Goal: Task Accomplishment & Management: Complete application form

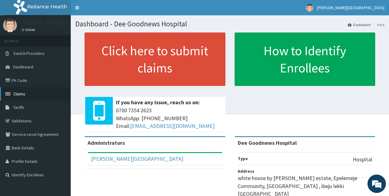
click at [18, 96] on span "Claims" at bounding box center [19, 94] width 12 height 6
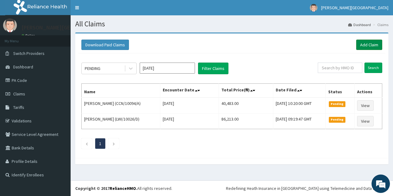
click at [373, 44] on link "Add Claim" at bounding box center [369, 45] width 26 height 10
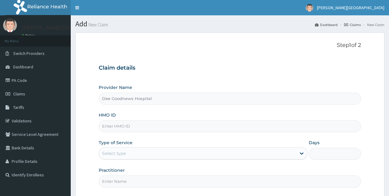
click at [112, 129] on input "HMO ID" at bounding box center [230, 126] width 262 height 12
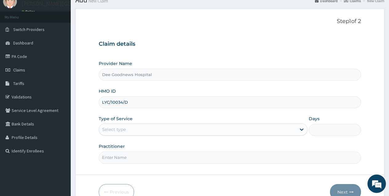
scroll to position [58, 0]
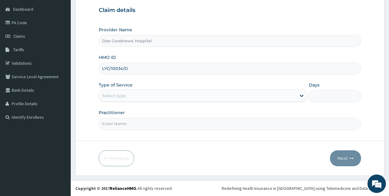
type input "LYC/10034/D"
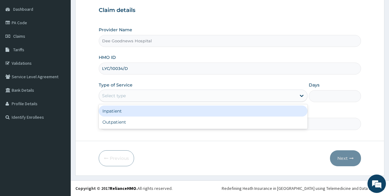
click at [116, 95] on div "Select type" at bounding box center [114, 96] width 24 height 6
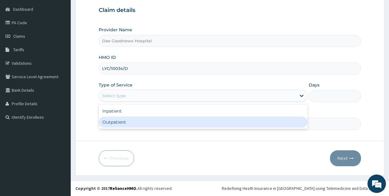
click at [116, 119] on div "Outpatient" at bounding box center [203, 122] width 209 height 11
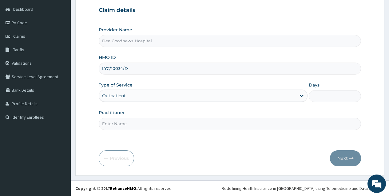
type input "1"
click at [123, 126] on input "Practitioner" at bounding box center [230, 124] width 262 height 12
type input "[PERSON_NAME]"
click at [344, 160] on button "Next" at bounding box center [345, 159] width 31 height 16
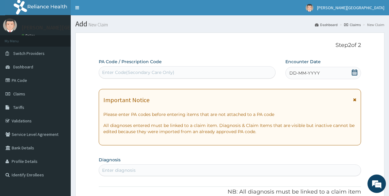
click at [353, 72] on icon at bounding box center [354, 72] width 6 height 6
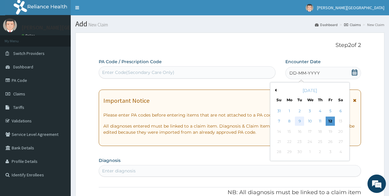
click at [296, 121] on div "9" at bounding box center [299, 121] width 9 height 9
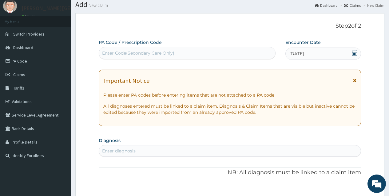
scroll to position [92, 0]
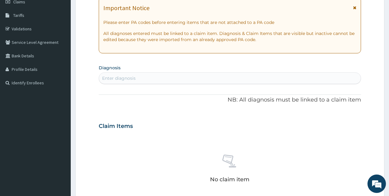
click at [133, 78] on div "Enter diagnosis" at bounding box center [118, 78] width 33 height 6
type input "MALARI"
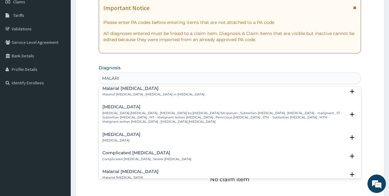
scroll to position [246, 0]
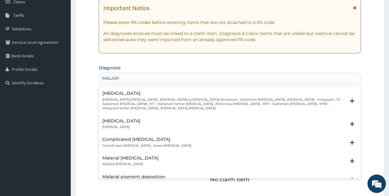
click at [121, 99] on p "Falciparum malaria , Malignant tertian malaria , Malaria by Plasmodium falcipar…" at bounding box center [223, 104] width 243 height 13
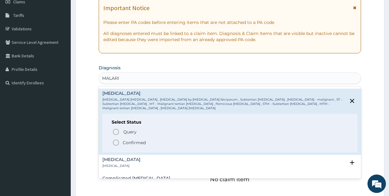
click at [118, 139] on icon "status option filled" at bounding box center [115, 142] width 7 height 7
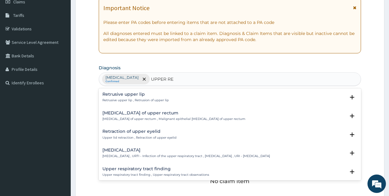
type input "UPPER RES"
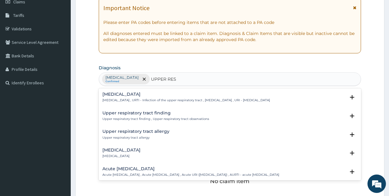
click at [124, 100] on p "Upper respiratory infection , URTI - Infection of the upper respiratory tract ,…" at bounding box center [185, 100] width 167 height 4
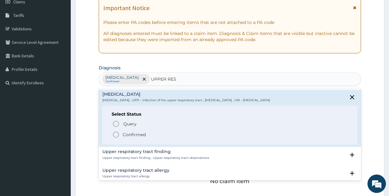
click at [116, 135] on icon "status option filled" at bounding box center [115, 134] width 7 height 7
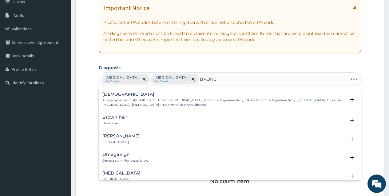
type input "BRONCH"
click at [114, 117] on h4 "Bronchitis" at bounding box center [121, 117] width 38 height 5
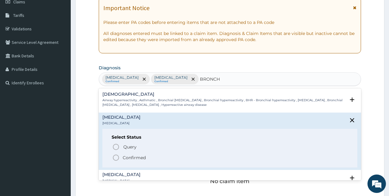
click at [117, 159] on icon "status option filled" at bounding box center [115, 157] width 7 height 7
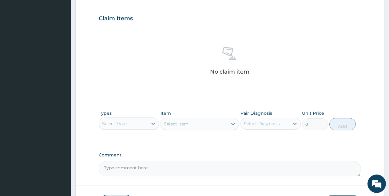
scroll to position [215, 0]
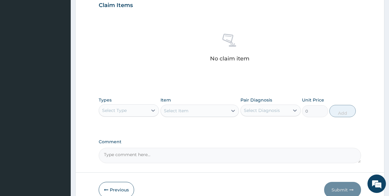
click at [133, 113] on div "Select Type" at bounding box center [123, 111] width 49 height 10
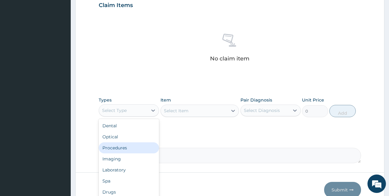
click at [112, 149] on div "Procedures" at bounding box center [129, 148] width 60 height 11
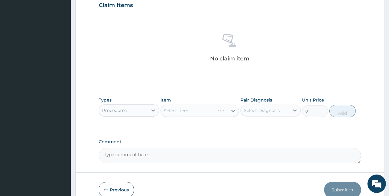
click at [185, 114] on div "Select Item" at bounding box center [199, 111] width 79 height 12
click at [185, 109] on div "Select Item" at bounding box center [199, 111] width 79 height 12
click at [184, 112] on div "Select Item" at bounding box center [176, 111] width 25 height 6
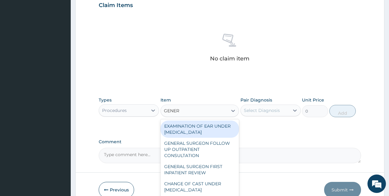
type input "GENERA"
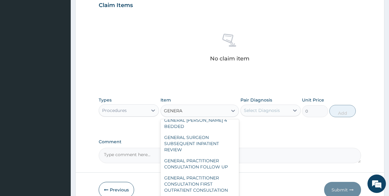
scroll to position [92, 0]
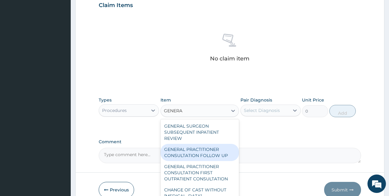
click at [203, 147] on div "GENERAL PRACTITIONER CONSULTATION FOLLOW UP" at bounding box center [199, 152] width 79 height 17
type input "2365"
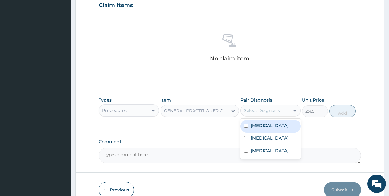
click at [266, 111] on div "Select Diagnosis" at bounding box center [262, 111] width 36 height 6
drag, startPoint x: 249, startPoint y: 129, endPoint x: 241, endPoint y: 146, distance: 18.8
click at [246, 136] on div "Falciparum malaria Upper respiratory infection Bronchitis" at bounding box center [270, 139] width 60 height 40
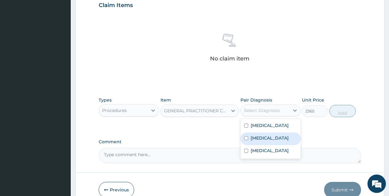
click at [244, 140] on input "checkbox" at bounding box center [246, 138] width 4 height 4
checkbox input "true"
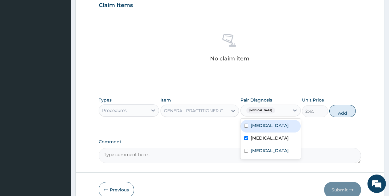
drag, startPoint x: 247, startPoint y: 125, endPoint x: 247, endPoint y: 153, distance: 27.7
click at [247, 132] on div "Falciparum malaria" at bounding box center [270, 126] width 60 height 13
checkbox input "true"
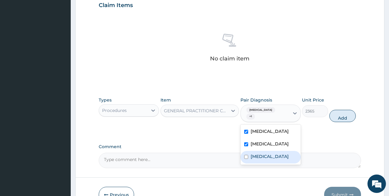
click at [247, 161] on div "Bronchitis" at bounding box center [270, 157] width 60 height 13
checkbox input "true"
click at [342, 116] on button "Add" at bounding box center [342, 116] width 26 height 12
type input "0"
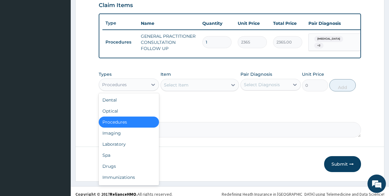
click at [146, 88] on div "Procedures" at bounding box center [123, 85] width 49 height 10
click at [116, 147] on div "Laboratory" at bounding box center [129, 144] width 60 height 11
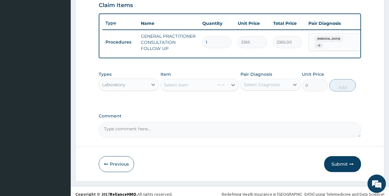
click at [184, 91] on div "Select Item" at bounding box center [199, 85] width 79 height 12
click at [184, 88] on div "Select Item" at bounding box center [176, 85] width 25 height 6
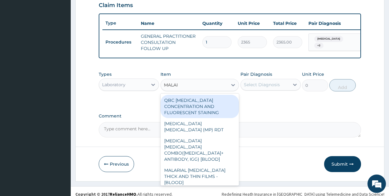
type input "MALARI"
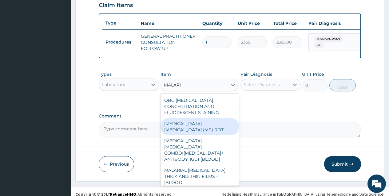
click at [202, 127] on div "MALARIA PARASITE (MP) RDT" at bounding box center [199, 126] width 79 height 17
type input "1613"
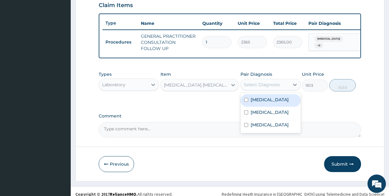
click at [252, 88] on div "Select Diagnosis" at bounding box center [262, 85] width 36 height 6
click at [245, 102] on input "checkbox" at bounding box center [246, 100] width 4 height 4
checkbox input "true"
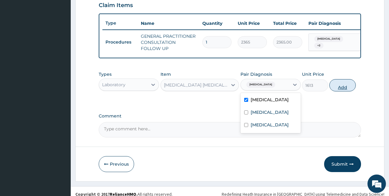
click at [344, 90] on button "Add" at bounding box center [342, 85] width 26 height 12
type input "0"
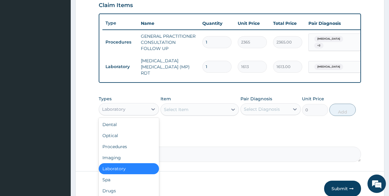
click at [145, 114] on div "Laboratory" at bounding box center [123, 109] width 49 height 10
drag, startPoint x: 116, startPoint y: 190, endPoint x: 154, endPoint y: 151, distance: 54.5
click at [116, 190] on div "Drugs" at bounding box center [129, 191] width 60 height 11
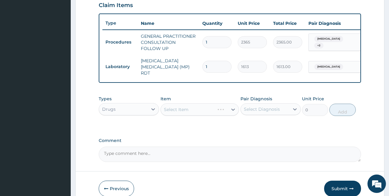
click at [176, 111] on div "Select Item" at bounding box center [199, 110] width 79 height 12
click at [176, 111] on div "Select Item" at bounding box center [176, 110] width 25 height 6
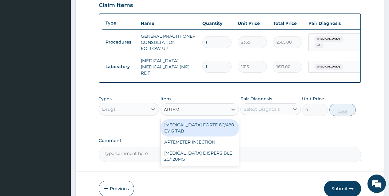
type input "ARTEME"
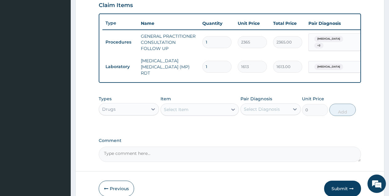
drag, startPoint x: 187, startPoint y: 111, endPoint x: 144, endPoint y: 116, distance: 42.7
click at [144, 116] on div "Types Drugs Item option MALARIA PARASITE (MP) RDT, selected. Select is focused …" at bounding box center [230, 106] width 262 height 26
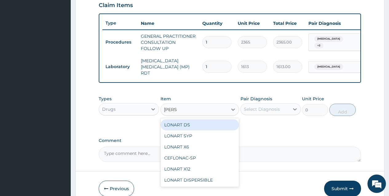
type input "LONAR"
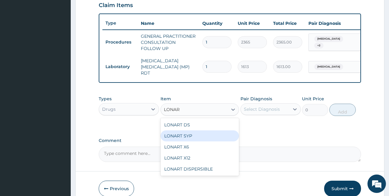
click at [175, 137] on div "LONART SYP" at bounding box center [199, 136] width 79 height 11
type input "2720"
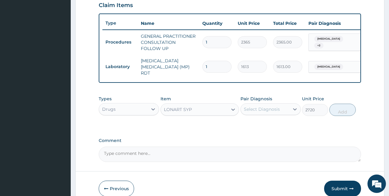
click at [258, 110] on div "Select Diagnosis" at bounding box center [262, 109] width 36 height 6
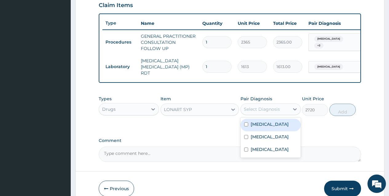
click at [249, 127] on div "Falciparum malaria" at bounding box center [270, 125] width 60 height 13
checkbox input "true"
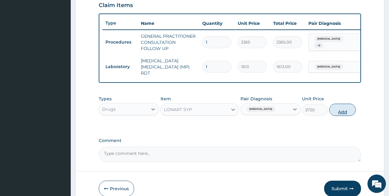
click at [343, 112] on button "Add" at bounding box center [342, 110] width 26 height 12
type input "0"
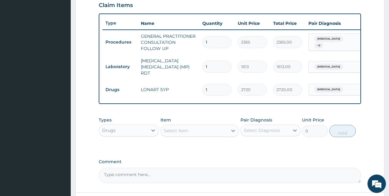
click at [188, 134] on div "Select Item" at bounding box center [176, 131] width 25 height 6
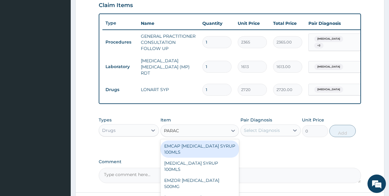
type input "PARACE"
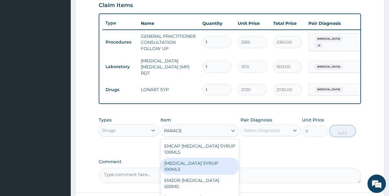
click at [192, 164] on div "[MEDICAL_DATA] SYRUP 100MLS" at bounding box center [199, 166] width 79 height 17
type input "710"
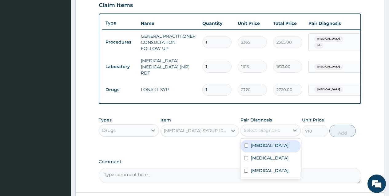
click at [261, 128] on div "Select Diagnosis" at bounding box center [262, 131] width 36 height 6
click at [246, 145] on input "checkbox" at bounding box center [246, 146] width 4 height 4
checkbox input "true"
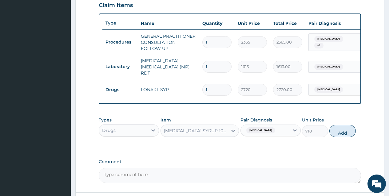
click at [339, 133] on button "Add" at bounding box center [342, 131] width 26 height 12
type input "0"
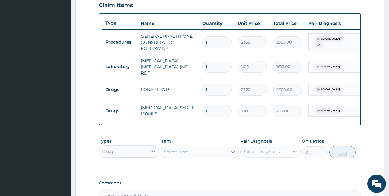
click at [181, 152] on div "Select Item" at bounding box center [176, 152] width 25 height 6
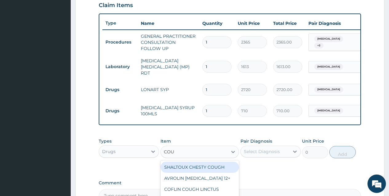
type input "COUGH"
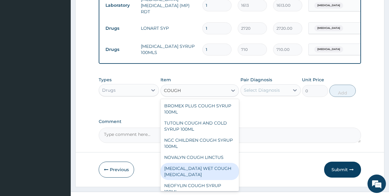
scroll to position [42, 0]
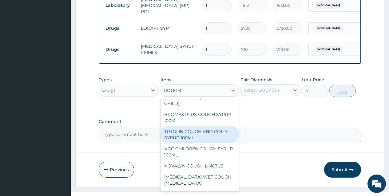
click at [184, 141] on div "TUTOLIN COUGH AND COLD SYRUP 100ML" at bounding box center [199, 134] width 79 height 17
type input "1537"
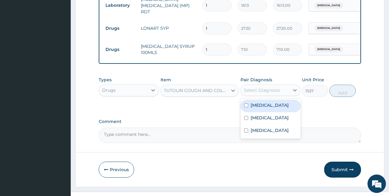
click at [271, 91] on div "Select Diagnosis" at bounding box center [262, 90] width 36 height 6
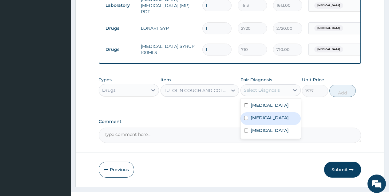
click at [249, 124] on div "Upper respiratory infection" at bounding box center [270, 118] width 60 height 13
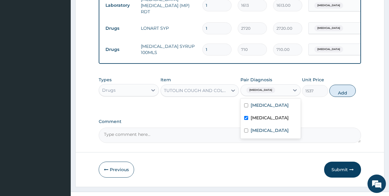
checkbox input "true"
click at [341, 94] on button "Add" at bounding box center [342, 91] width 26 height 12
type input "0"
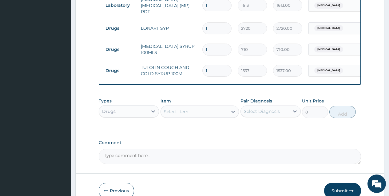
drag, startPoint x: 173, startPoint y: 110, endPoint x: 176, endPoint y: 118, distance: 9.0
click at [173, 111] on div "Select Item" at bounding box center [176, 112] width 25 height 6
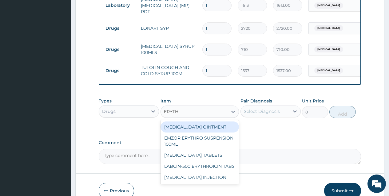
type input "ERYTHR"
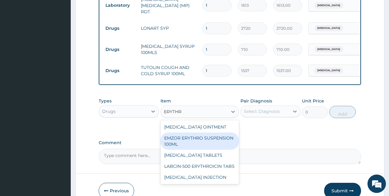
drag, startPoint x: 192, startPoint y: 140, endPoint x: 257, endPoint y: 117, distance: 69.0
click at [192, 140] on div "EMZOR ERYTHRO SUSPENSION 100ML" at bounding box center [199, 141] width 79 height 17
type input "2602"
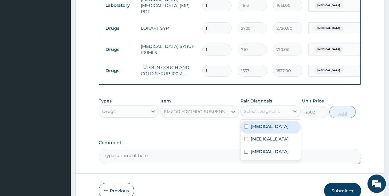
click at [257, 116] on div "Select Diagnosis" at bounding box center [265, 112] width 49 height 10
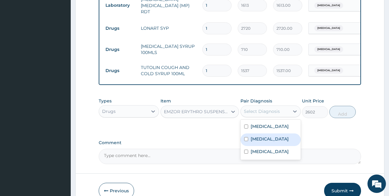
click at [245, 141] on input "checkbox" at bounding box center [246, 139] width 4 height 4
checkbox input "true"
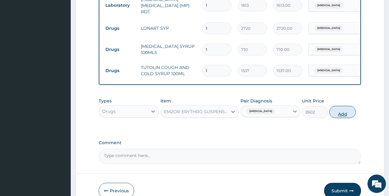
click at [336, 116] on button "Add" at bounding box center [342, 112] width 26 height 12
type input "0"
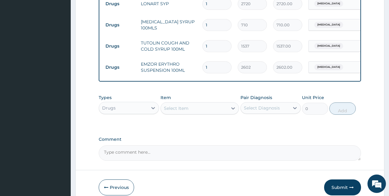
scroll to position [332, 0]
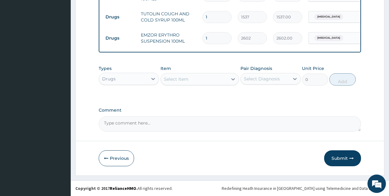
drag, startPoint x: 340, startPoint y: 164, endPoint x: 336, endPoint y: 163, distance: 3.7
click at [338, 163] on button "Submit" at bounding box center [342, 159] width 37 height 16
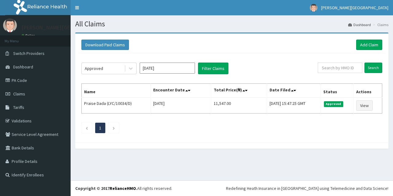
click at [215, 67] on button "Filter Claims" at bounding box center [213, 69] width 30 height 12
click at [365, 41] on link "Add Claim" at bounding box center [369, 45] width 26 height 10
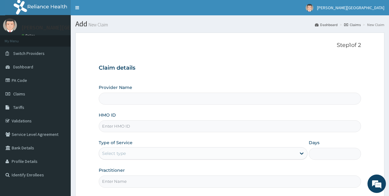
type input "Dee Goodnews Hospital"
click at [108, 128] on input "HMO ID" at bounding box center [230, 126] width 262 height 12
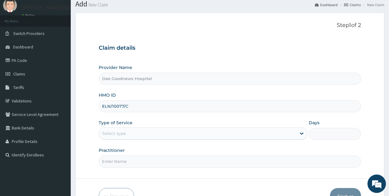
scroll to position [31, 0]
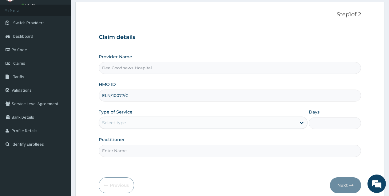
type input "ELN/10077/C"
click at [119, 123] on div "Select type" at bounding box center [114, 123] width 24 height 6
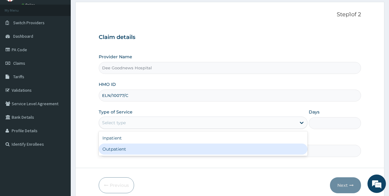
drag, startPoint x: 118, startPoint y: 151, endPoint x: 197, endPoint y: 140, distance: 80.0
click at [117, 151] on div "Outpatient" at bounding box center [203, 149] width 209 height 11
type input "1"
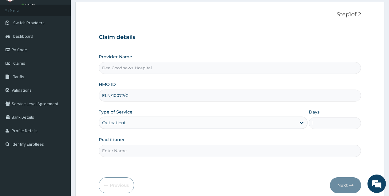
click at [155, 155] on input "Practitioner" at bounding box center [230, 151] width 262 height 12
type input "DR MADUBUIKE"
click at [342, 182] on button "Next" at bounding box center [345, 186] width 31 height 16
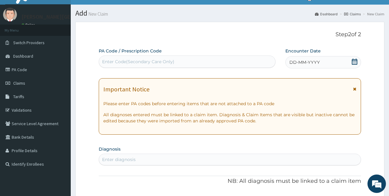
scroll to position [0, 0]
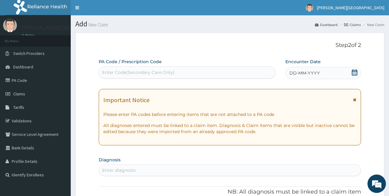
click at [185, 73] on div "Enter Code(Secondary Care Only)" at bounding box center [187, 73] width 176 height 10
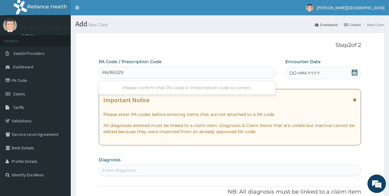
type input "PA/B63297"
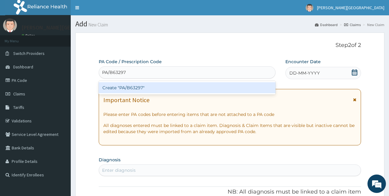
click at [155, 88] on div "Create "PA/B63297"" at bounding box center [187, 87] width 176 height 11
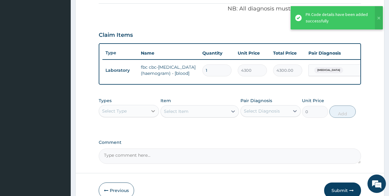
scroll to position [221, 0]
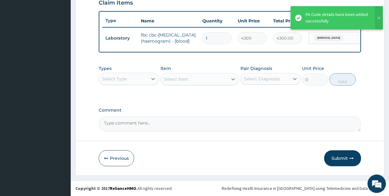
click at [134, 82] on div "Select Type" at bounding box center [123, 79] width 49 height 10
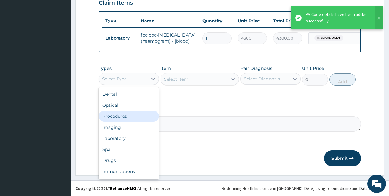
click at [122, 122] on div "Procedures" at bounding box center [129, 116] width 60 height 11
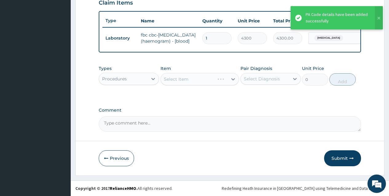
click at [186, 84] on div "Select Item" at bounding box center [199, 79] width 79 height 12
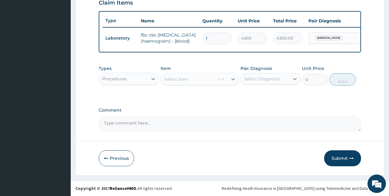
click at [186, 84] on div "Select Item" at bounding box center [199, 79] width 79 height 12
click at [147, 84] on div "Procedures" at bounding box center [123, 79] width 49 height 10
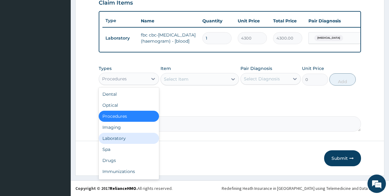
click at [128, 140] on div "Laboratory" at bounding box center [129, 138] width 60 height 11
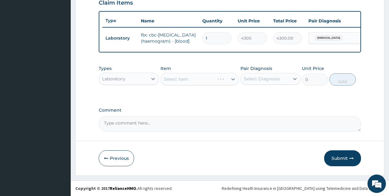
click at [190, 83] on div "Select Item" at bounding box center [199, 79] width 79 height 12
click at [190, 83] on div "Select Item" at bounding box center [194, 79] width 67 height 10
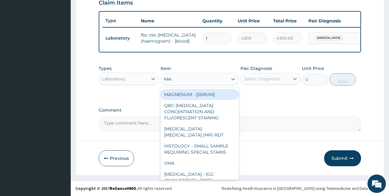
type input "MALA"
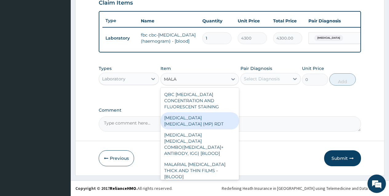
click at [201, 124] on div "MALARIA PARASITE (MP) RDT" at bounding box center [199, 120] width 79 height 17
type input "1613"
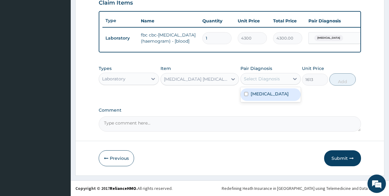
click at [262, 82] on div "Select Diagnosis" at bounding box center [262, 79] width 36 height 6
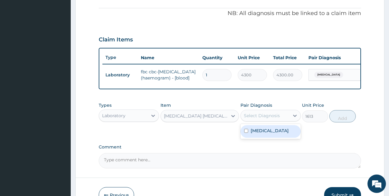
scroll to position [98, 0]
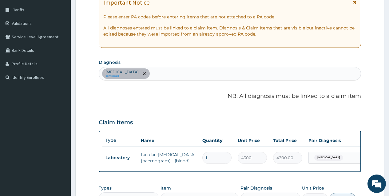
click at [145, 73] on div "Sepsis confirmed" at bounding box center [229, 73] width 261 height 13
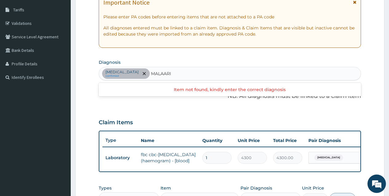
click at [151, 75] on input "MALAARI" at bounding box center [161, 74] width 21 height 6
type input "MALARI"
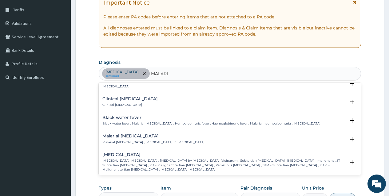
scroll to position [215, 0]
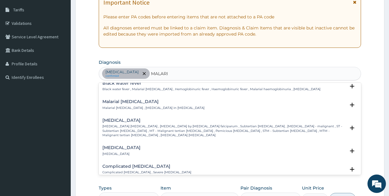
click at [122, 132] on p "Falciparum malaria , Malignant tertian malaria , Malaria by Plasmodium falcipar…" at bounding box center [223, 130] width 243 height 13
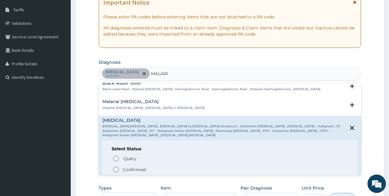
click at [117, 167] on circle "status option filled" at bounding box center [116, 170] width 6 height 6
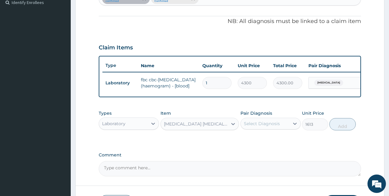
scroll to position [190, 0]
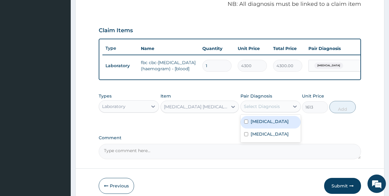
click at [249, 110] on div "Select Diagnosis" at bounding box center [262, 107] width 36 height 6
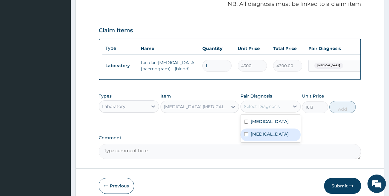
click at [249, 141] on div "Falciparum malaria" at bounding box center [270, 135] width 60 height 13
checkbox input "true"
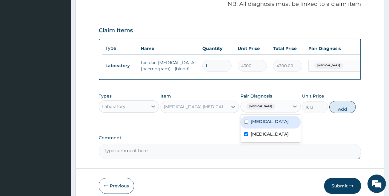
click at [339, 113] on button "Add" at bounding box center [342, 107] width 26 height 12
type input "0"
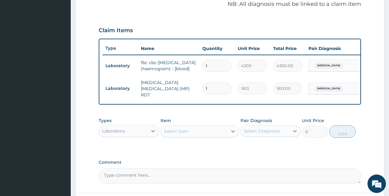
click at [146, 136] on div "Laboratory" at bounding box center [123, 131] width 49 height 10
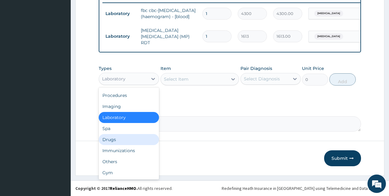
scroll to position [247, 0]
click at [113, 143] on div "Drugs" at bounding box center [129, 139] width 60 height 11
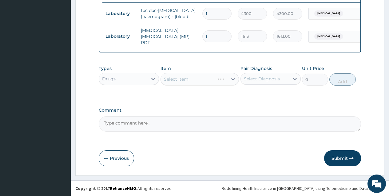
click at [190, 79] on div "Select Item" at bounding box center [199, 79] width 79 height 12
click at [190, 79] on div "Select Item" at bounding box center [194, 79] width 67 height 10
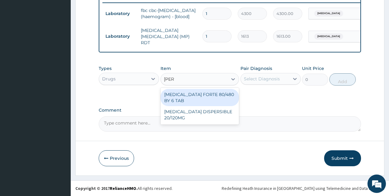
type input "COART"
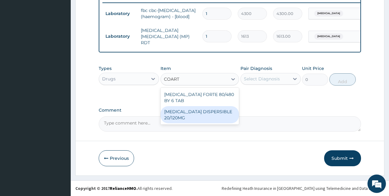
click at [185, 114] on div "COARTEM DISPERSIBLE 20/120MG" at bounding box center [199, 114] width 79 height 17
type input "112"
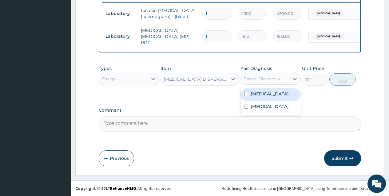
click at [258, 78] on div "Select Diagnosis" at bounding box center [262, 79] width 36 height 6
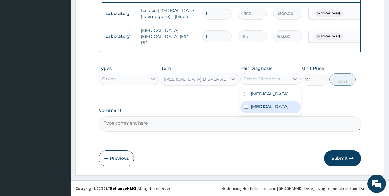
click at [243, 107] on div "Falciparum malaria" at bounding box center [270, 107] width 60 height 13
checkbox input "true"
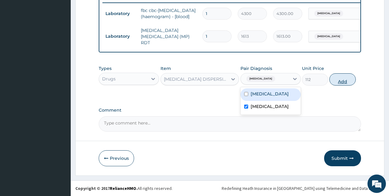
click at [343, 81] on button "Add" at bounding box center [342, 79] width 26 height 12
type input "0"
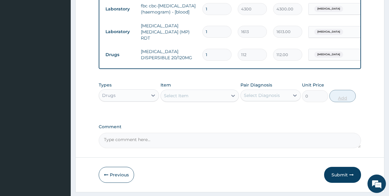
type input "12"
type input "1344.00"
type input "12"
click at [205, 101] on div "Select Item" at bounding box center [194, 96] width 67 height 10
click at [173, 99] on input "PARCE" at bounding box center [172, 96] width 16 height 6
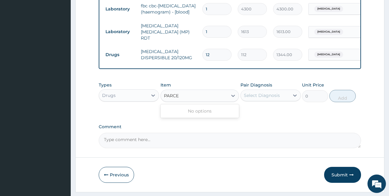
type input "PARACE"
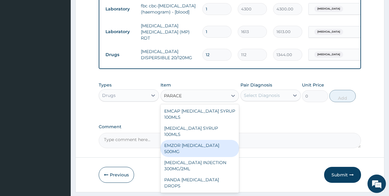
click at [201, 145] on div "EMZOR PARACETAMOL 500MG" at bounding box center [199, 148] width 79 height 17
type input "24"
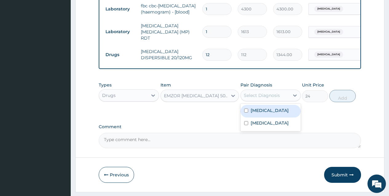
click at [256, 97] on div "Select Diagnosis" at bounding box center [262, 95] width 36 height 6
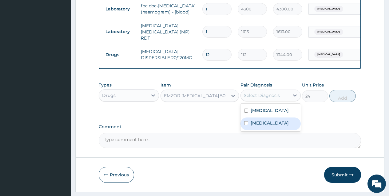
drag, startPoint x: 246, startPoint y: 129, endPoint x: 258, endPoint y: 123, distance: 12.9
click at [246, 125] on input "checkbox" at bounding box center [246, 123] width 4 height 4
checkbox input "true"
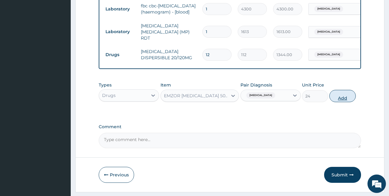
click at [340, 102] on button "Add" at bounding box center [342, 96] width 26 height 12
type input "0"
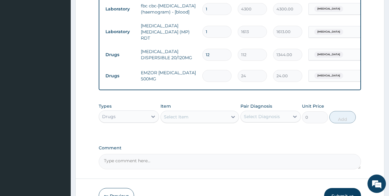
type input "0.00"
type input "9"
type input "216.00"
type input "9"
click at [190, 122] on div "Select Item" at bounding box center [194, 117] width 67 height 10
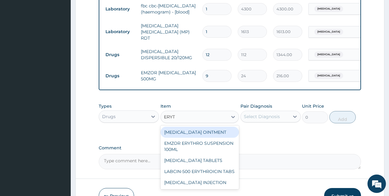
type input "ERYTH"
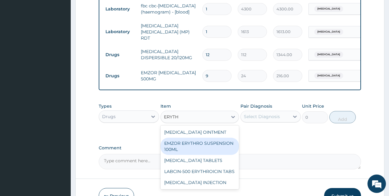
click at [194, 147] on div "EMZOR ERYTHRO SUSPENSION 100ML" at bounding box center [199, 146] width 79 height 17
type input "2602"
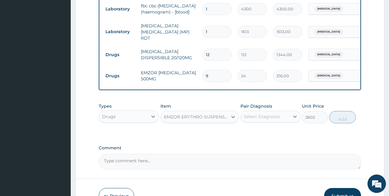
click at [269, 120] on div "Select Diagnosis" at bounding box center [262, 117] width 36 height 6
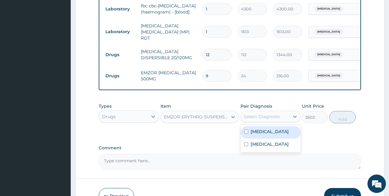
drag, startPoint x: 247, startPoint y: 136, endPoint x: 282, endPoint y: 137, distance: 35.4
click at [247, 134] on input "checkbox" at bounding box center [246, 132] width 4 height 4
checkbox input "true"
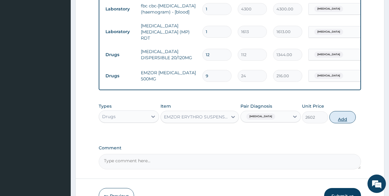
click at [342, 124] on button "Add" at bounding box center [342, 117] width 26 height 12
type input "0"
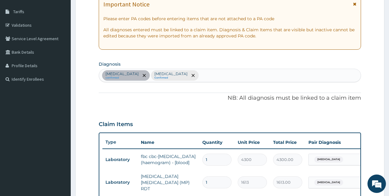
scroll to position [93, 0]
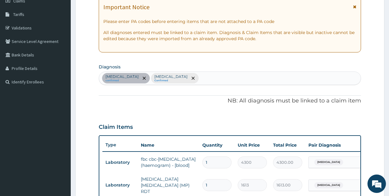
click at [213, 82] on div "Sepsis confirmed Falciparum malaria Confirmed" at bounding box center [229, 78] width 261 height 13
type input "MYAL"
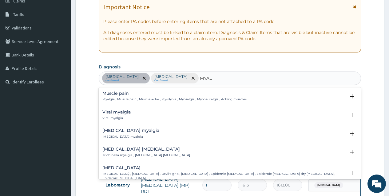
click at [124, 98] on p "Myalgia , Muscle pain , Muscle ache , Myodynia , Myosalgia , Myoneuralgia , Ach…" at bounding box center [174, 99] width 144 height 4
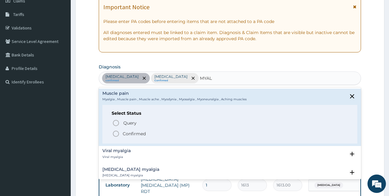
click at [116, 134] on icon "status option filled" at bounding box center [115, 133] width 7 height 7
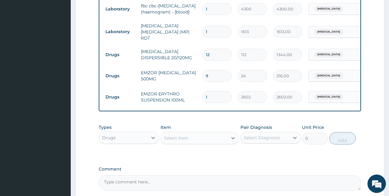
scroll to position [310, 0]
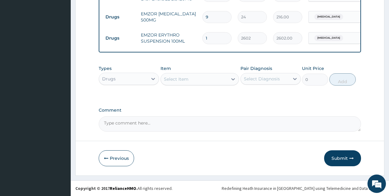
click at [172, 79] on div "Select Item" at bounding box center [176, 79] width 25 height 6
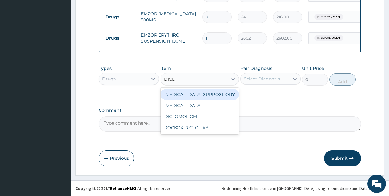
type input "DICLO"
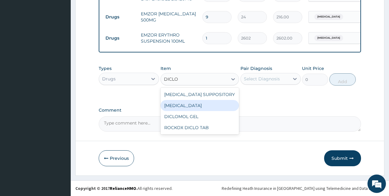
click at [171, 107] on div "DICLOFENAC" at bounding box center [199, 105] width 79 height 11
type input "591"
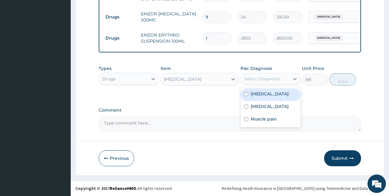
click at [272, 78] on div "Select Diagnosis" at bounding box center [262, 79] width 36 height 6
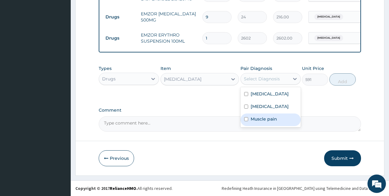
click at [247, 118] on input "checkbox" at bounding box center [246, 119] width 4 height 4
checkbox input "true"
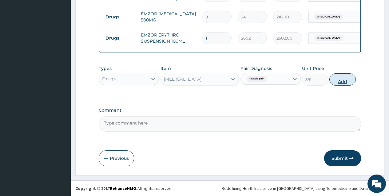
click at [345, 78] on button "Add" at bounding box center [342, 79] width 26 height 12
type input "0"
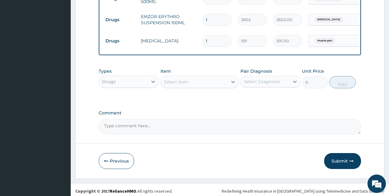
scroll to position [332, 0]
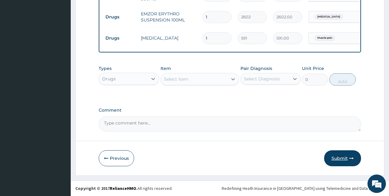
click at [335, 156] on button "Submit" at bounding box center [342, 159] width 37 height 16
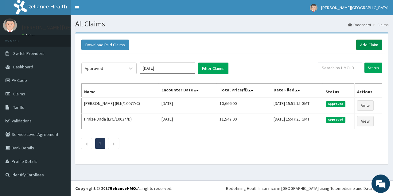
click at [361, 43] on link "Add Claim" at bounding box center [369, 45] width 26 height 10
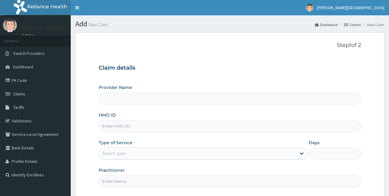
click at [115, 130] on input "HMO ID" at bounding box center [230, 126] width 262 height 12
type input "Dee Goodnews Hospital"
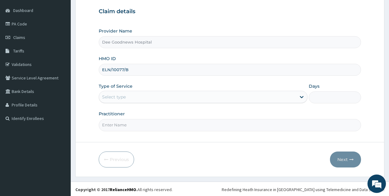
scroll to position [58, 0]
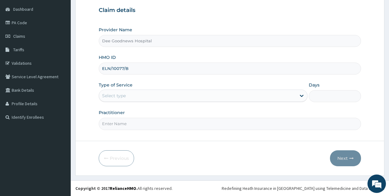
type input "ELN/10077/B"
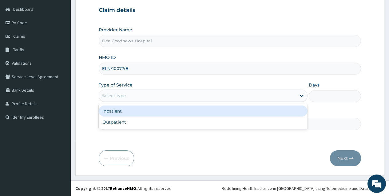
click at [112, 101] on div "Select type" at bounding box center [197, 96] width 197 height 10
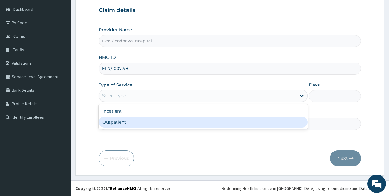
click at [113, 122] on div "Outpatient" at bounding box center [203, 122] width 209 height 11
type input "1"
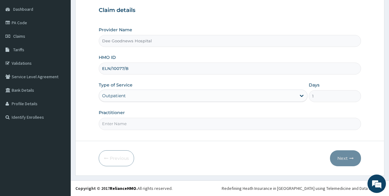
click at [116, 126] on input "Practitioner" at bounding box center [230, 124] width 262 height 12
type input "[PERSON_NAME]"
click at [334, 157] on button "Next" at bounding box center [345, 159] width 31 height 16
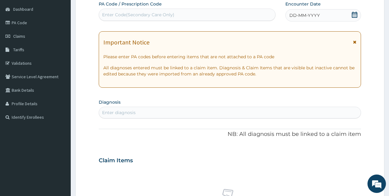
click at [353, 14] on icon at bounding box center [355, 15] width 6 height 6
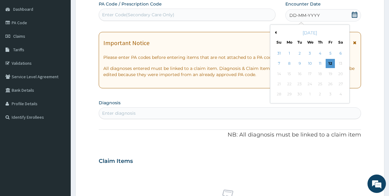
drag, startPoint x: 299, startPoint y: 64, endPoint x: 296, endPoint y: 64, distance: 3.1
click at [299, 64] on div "9" at bounding box center [299, 63] width 9 height 9
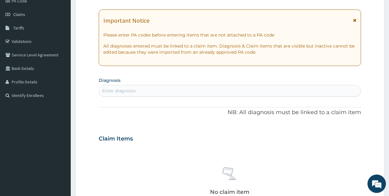
scroll to position [150, 0]
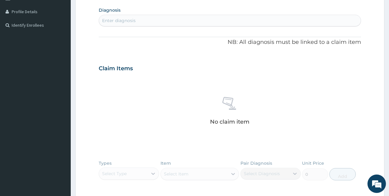
click at [127, 21] on div "Enter diagnosis" at bounding box center [118, 21] width 33 height 6
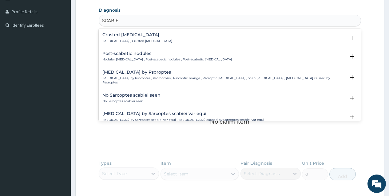
type input "[MEDICAL_DATA]"
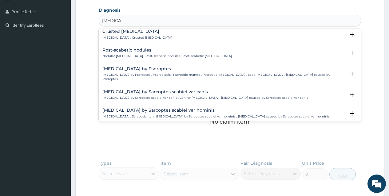
scroll to position [0, 0]
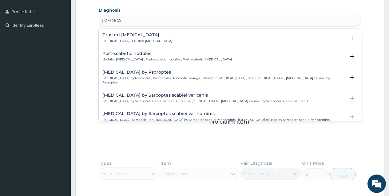
click at [129, 39] on p "[MEDICAL_DATA] , Crusted [MEDICAL_DATA]" at bounding box center [137, 41] width 70 height 4
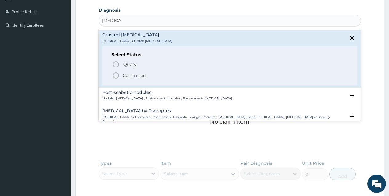
click at [115, 78] on icon "status option filled" at bounding box center [115, 75] width 7 height 7
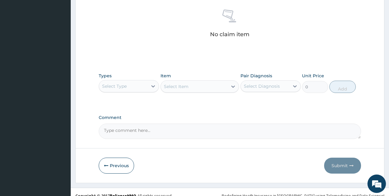
scroll to position [242, 0]
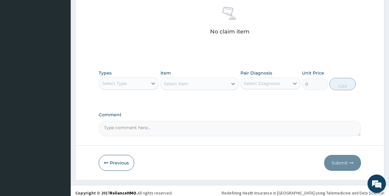
click at [142, 84] on div "Select Type" at bounding box center [123, 84] width 49 height 10
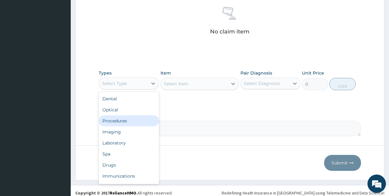
drag, startPoint x: 117, startPoint y: 124, endPoint x: 133, endPoint y: 116, distance: 17.7
click at [117, 124] on div "Procedures" at bounding box center [129, 121] width 60 height 11
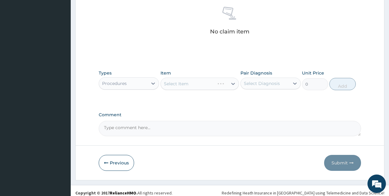
click at [187, 88] on div "Select Item" at bounding box center [199, 84] width 79 height 12
click at [184, 86] on div "Select Item" at bounding box center [176, 84] width 25 height 6
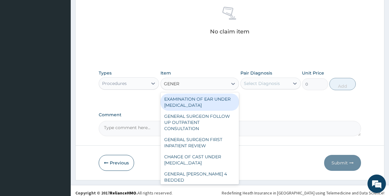
type input "GENERA"
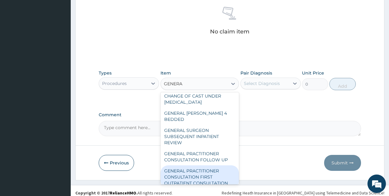
scroll to position [61, 0]
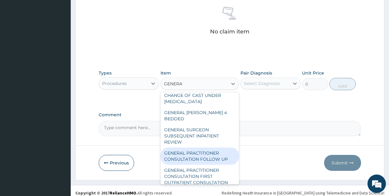
click at [183, 150] on div "GENERAL PRACTITIONER CONSULTATION FOLLOW UP" at bounding box center [199, 156] width 79 height 17
type input "2365"
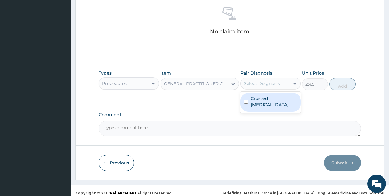
click at [253, 82] on div "Select Diagnosis" at bounding box center [262, 84] width 36 height 6
click at [245, 94] on div "Crusted scabies" at bounding box center [270, 102] width 60 height 19
checkbox input "true"
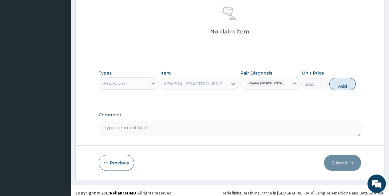
click at [343, 85] on button "Add" at bounding box center [342, 84] width 26 height 12
type input "0"
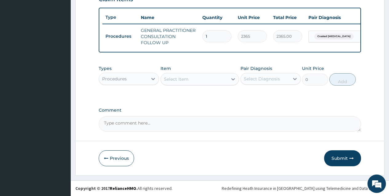
scroll to position [226, 0]
click at [147, 80] on div "Procedures" at bounding box center [123, 79] width 49 height 10
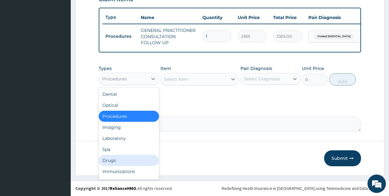
click at [114, 159] on div "Drugs" at bounding box center [129, 160] width 60 height 11
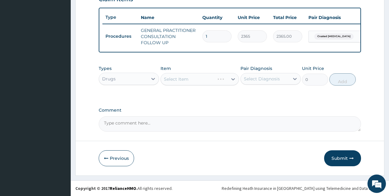
click at [180, 82] on div "Select Item" at bounding box center [199, 79] width 79 height 12
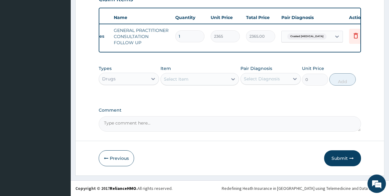
scroll to position [0, 46]
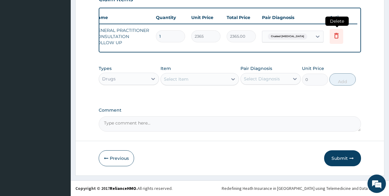
click at [338, 33] on icon at bounding box center [336, 36] width 4 height 6
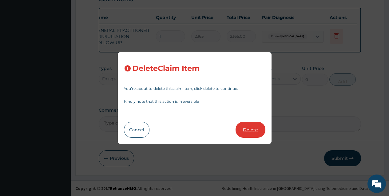
click at [249, 134] on button "Delete" at bounding box center [250, 130] width 30 height 16
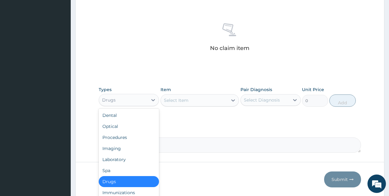
click at [135, 101] on div "Drugs" at bounding box center [123, 100] width 49 height 10
click at [204, 101] on div "Select Item" at bounding box center [194, 101] width 67 height 10
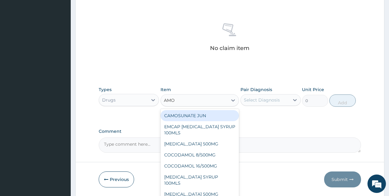
type input "AMOX"
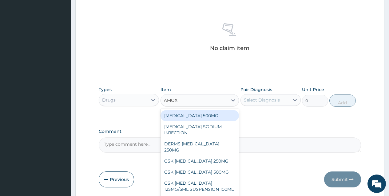
click at [196, 117] on div "[MEDICAL_DATA] 500MG" at bounding box center [199, 115] width 79 height 11
type input "71"
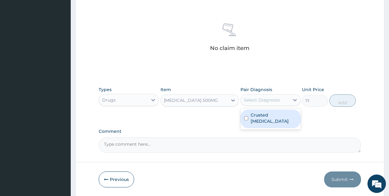
click at [257, 100] on div "Select Diagnosis" at bounding box center [262, 100] width 36 height 6
click at [249, 115] on div "Crusted scabies" at bounding box center [270, 119] width 60 height 19
checkbox input "true"
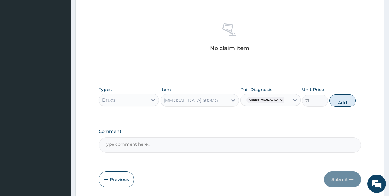
click at [347, 104] on button "Add" at bounding box center [342, 101] width 26 height 12
type input "0"
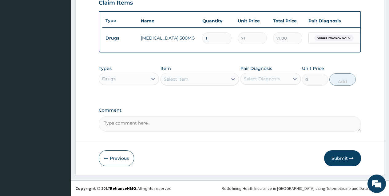
scroll to position [222, 0]
type input "15"
type input "1065.00"
type input "15"
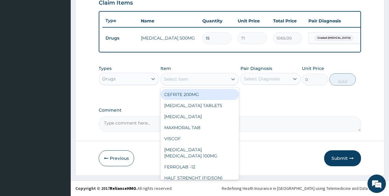
click at [186, 81] on div "Select Item" at bounding box center [176, 79] width 25 height 6
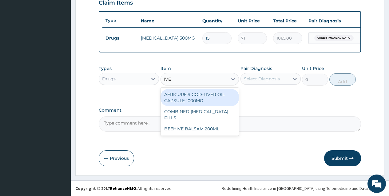
type input "IVER"
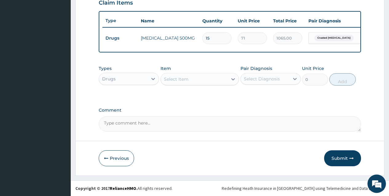
drag, startPoint x: 178, startPoint y: 80, endPoint x: 142, endPoint y: 84, distance: 36.8
click at [142, 84] on div "Types Drugs Item option AMOXICILLIN 500MG, selected. Select is focused ,type to…" at bounding box center [230, 75] width 262 height 26
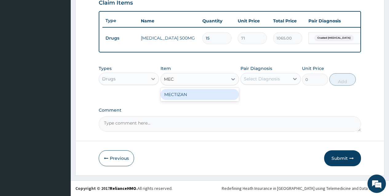
type input "MECT"
click at [178, 96] on div "MECTIZAN" at bounding box center [199, 94] width 79 height 11
type input "118"
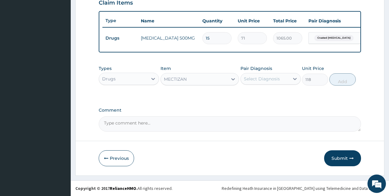
click at [265, 79] on div "Select Diagnosis" at bounding box center [262, 79] width 36 height 6
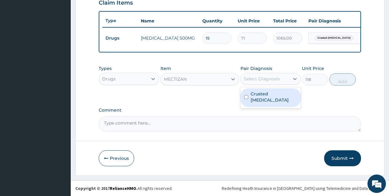
click at [248, 96] on div "Crusted scabies" at bounding box center [270, 97] width 60 height 19
checkbox input "true"
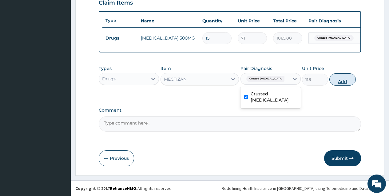
click at [350, 82] on button "Add" at bounding box center [342, 79] width 26 height 12
type input "0"
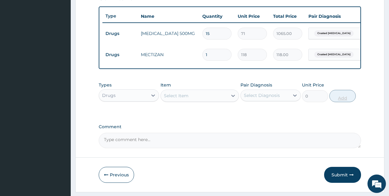
type input "10"
type input "1180.00"
type input "10"
click at [332, 177] on button "Submit" at bounding box center [342, 175] width 37 height 16
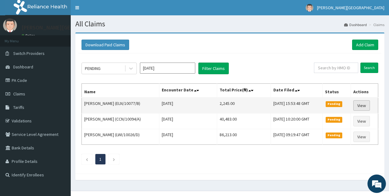
click at [364, 108] on link "View" at bounding box center [361, 105] width 17 height 10
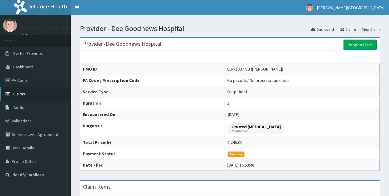
click at [22, 95] on span "Claims" at bounding box center [19, 94] width 12 height 6
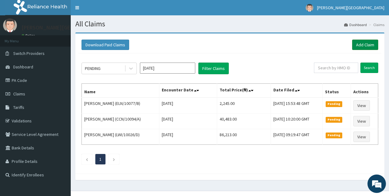
click at [363, 44] on link "Add Claim" at bounding box center [365, 45] width 26 height 10
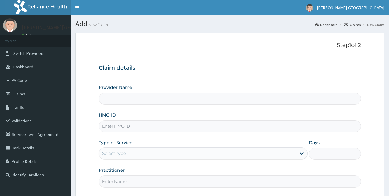
type input "Dee Goodnews Hospital"
click at [111, 130] on input "HMO ID" at bounding box center [230, 126] width 262 height 12
type input "CCN/10065/A"
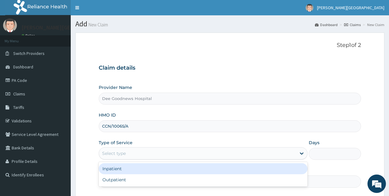
click at [118, 158] on div "Select type" at bounding box center [197, 154] width 197 height 10
drag, startPoint x: 118, startPoint y: 174, endPoint x: 148, endPoint y: 158, distance: 33.8
click at [118, 173] on div "Inpatient" at bounding box center [203, 168] width 209 height 11
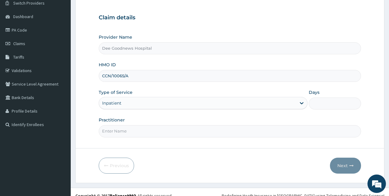
scroll to position [58, 0]
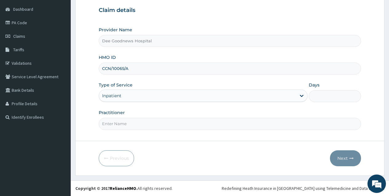
click at [330, 100] on input "Days" at bounding box center [335, 96] width 52 height 12
type input "1"
click at [124, 127] on input "Practitioner" at bounding box center [230, 124] width 262 height 12
type input "DR MADUBUIKE"
click at [342, 159] on button "Next" at bounding box center [345, 159] width 31 height 16
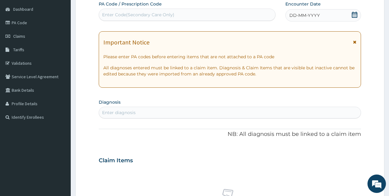
scroll to position [0, 0]
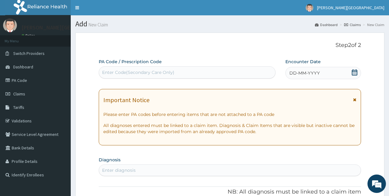
click at [151, 72] on div "Enter Code(Secondary Care Only)" at bounding box center [138, 72] width 72 height 6
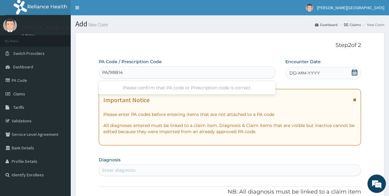
type input "PA/98B14E"
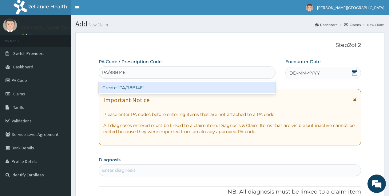
click at [135, 89] on div "Create "PA/98B14E"" at bounding box center [187, 87] width 176 height 11
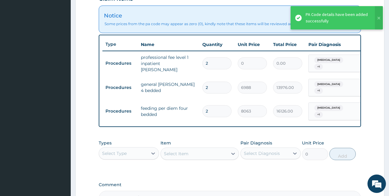
scroll to position [261, 0]
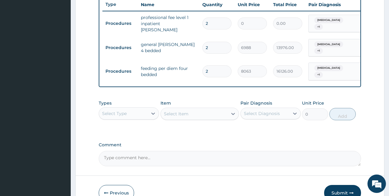
click at [128, 112] on div "Select Type" at bounding box center [123, 114] width 49 height 10
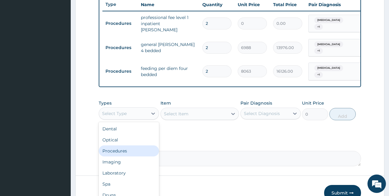
click at [127, 147] on div "Procedures" at bounding box center [129, 151] width 60 height 11
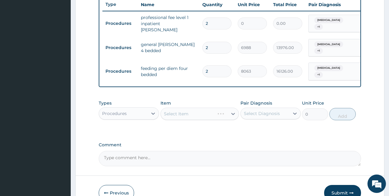
click at [174, 108] on div "Select Item" at bounding box center [199, 114] width 79 height 12
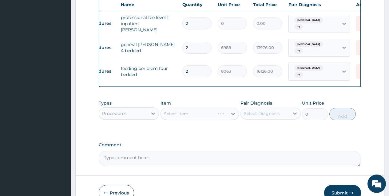
scroll to position [0, 46]
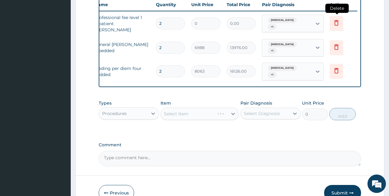
click at [336, 24] on icon at bounding box center [336, 23] width 4 height 6
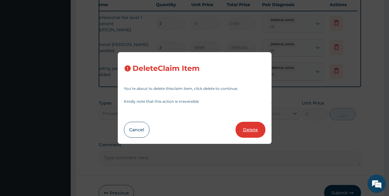
click at [249, 132] on button "Delete" at bounding box center [250, 130] width 30 height 16
type input "6988"
type input "13976.00"
type input "8063"
type input "16126.00"
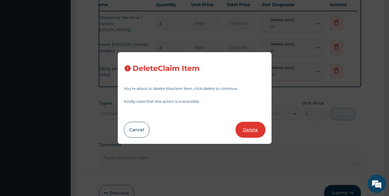
scroll to position [243, 0]
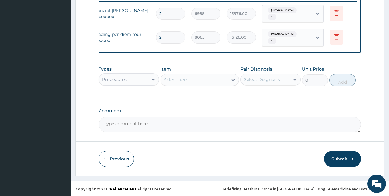
click at [179, 79] on div "Select Item" at bounding box center [176, 80] width 25 height 6
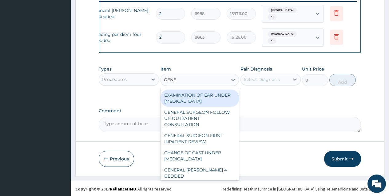
type input "GENER"
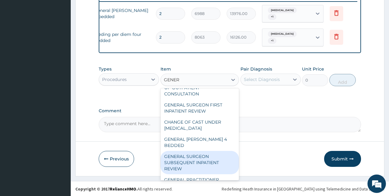
scroll to position [61, 0]
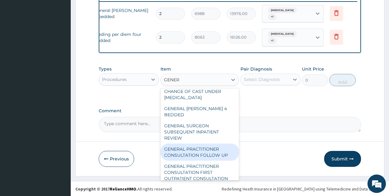
click at [195, 144] on div "GENERAL PRACTITIONER CONSULTATION FOLLOW UP" at bounding box center [199, 152] width 79 height 17
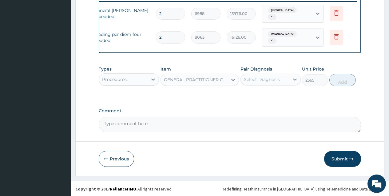
type input "2365"
click at [256, 84] on div "Select Diagnosis" at bounding box center [265, 80] width 49 height 10
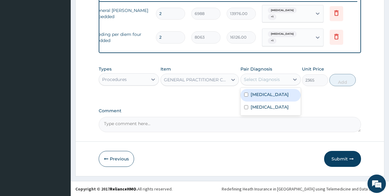
drag, startPoint x: 248, startPoint y: 96, endPoint x: 245, endPoint y: 105, distance: 8.9
click at [247, 99] on div "Malaria" at bounding box center [270, 95] width 60 height 13
checkbox input "true"
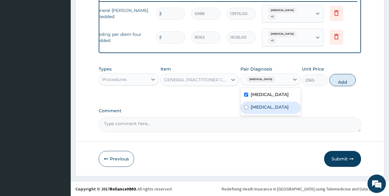
click at [245, 105] on input "checkbox" at bounding box center [246, 107] width 4 height 4
checkbox input "true"
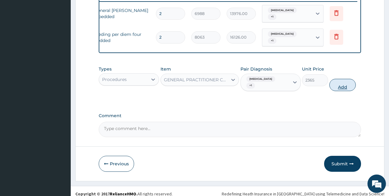
click at [348, 82] on button "Add" at bounding box center [342, 85] width 26 height 12
type input "0"
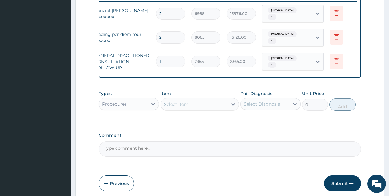
click at [133, 107] on div "Procedures" at bounding box center [123, 104] width 49 height 10
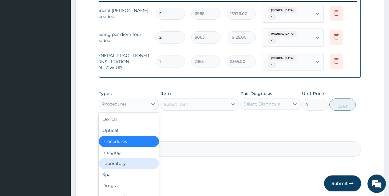
click at [122, 161] on div "Laboratory" at bounding box center [129, 163] width 60 height 11
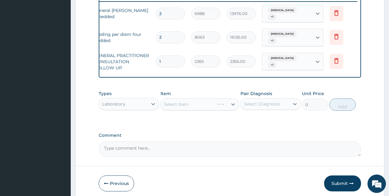
click at [180, 103] on div "Select Item" at bounding box center [199, 104] width 79 height 12
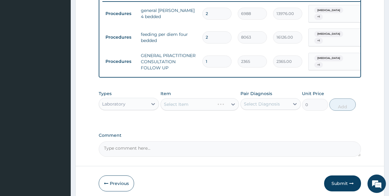
scroll to position [268, 0]
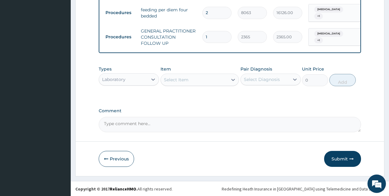
click at [178, 83] on div "Select Item" at bounding box center [194, 80] width 67 height 10
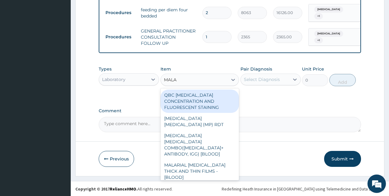
type input "MALAR"
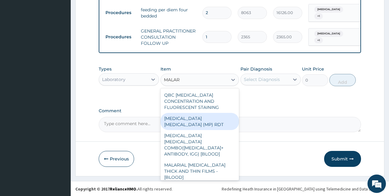
click at [187, 119] on div "MALARIA PARASITE (MP) RDT" at bounding box center [199, 121] width 79 height 17
type input "1613"
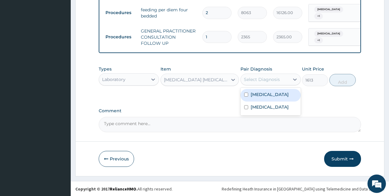
click at [270, 81] on div "Select Diagnosis" at bounding box center [262, 80] width 36 height 6
click at [250, 94] on div "Malaria" at bounding box center [270, 95] width 60 height 13
checkbox input "true"
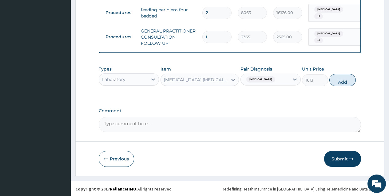
click at [335, 81] on button "Add" at bounding box center [342, 80] width 26 height 12
type input "0"
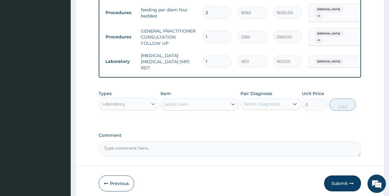
click at [148, 102] on div at bounding box center [152, 104] width 11 height 11
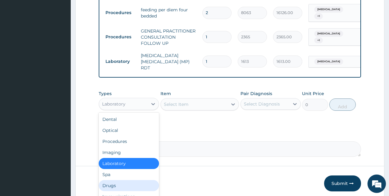
drag, startPoint x: 114, startPoint y: 183, endPoint x: 168, endPoint y: 141, distance: 68.7
click at [114, 183] on div "Drugs" at bounding box center [129, 185] width 60 height 11
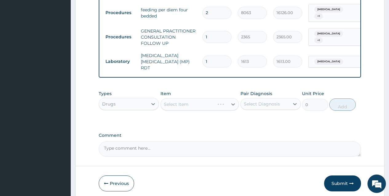
click at [176, 101] on div "Select Item" at bounding box center [199, 104] width 79 height 12
click at [186, 101] on div "Select Item" at bounding box center [176, 104] width 25 height 6
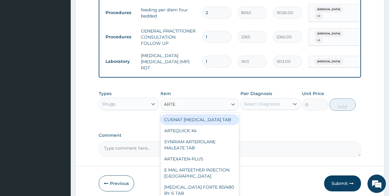
type input "ARTEM"
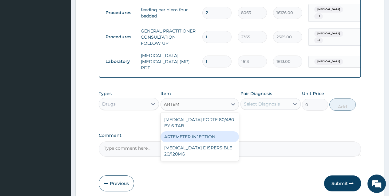
click at [180, 132] on div "ARTEMETER INJECTION" at bounding box center [199, 137] width 79 height 11
type input "946"
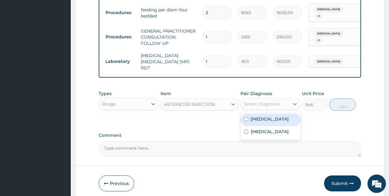
click at [269, 101] on div "Select Diagnosis" at bounding box center [262, 104] width 36 height 6
click at [245, 117] on input "checkbox" at bounding box center [246, 119] width 4 height 4
checkbox input "true"
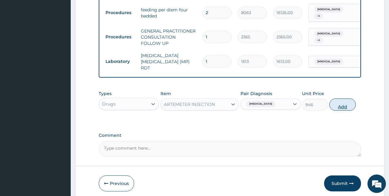
click at [350, 99] on button "Add" at bounding box center [342, 105] width 26 height 12
type input "0"
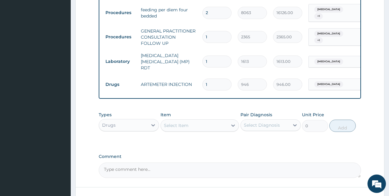
type input "0.00"
type input "6"
type input "5676.00"
type input "6"
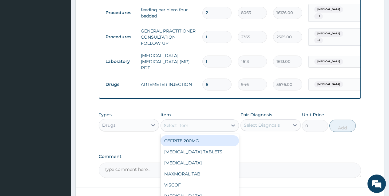
click at [196, 123] on div "Select Item" at bounding box center [194, 126] width 67 height 10
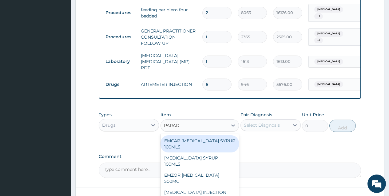
type input "PARACE"
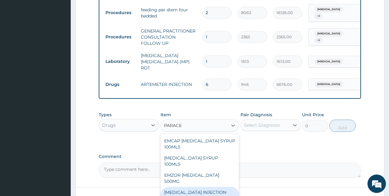
click at [187, 187] on div "PARACETAMOL INJECTION 300MG/2ML" at bounding box center [199, 195] width 79 height 17
type input "260"
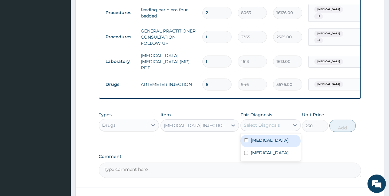
click at [254, 122] on div "Select Diagnosis" at bounding box center [262, 125] width 36 height 6
click at [247, 139] on input "checkbox" at bounding box center [246, 141] width 4 height 4
checkbox input "true"
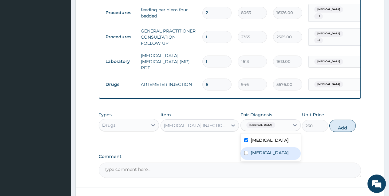
click at [246, 151] on input "checkbox" at bounding box center [246, 153] width 4 height 4
checkbox input "true"
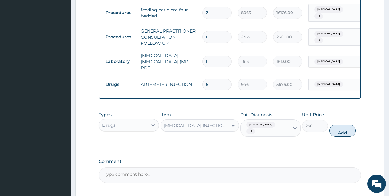
click at [344, 125] on button "Add" at bounding box center [342, 131] width 26 height 12
type input "0"
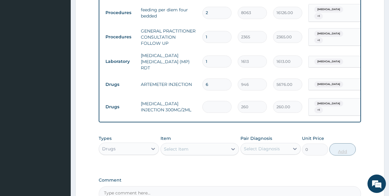
type input "0.00"
type input "2"
type input "520.00"
type input "2"
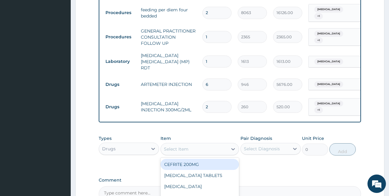
click at [185, 146] on div "Select Item" at bounding box center [176, 149] width 25 height 6
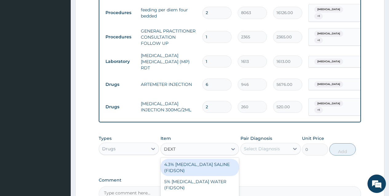
type input "DEXTR"
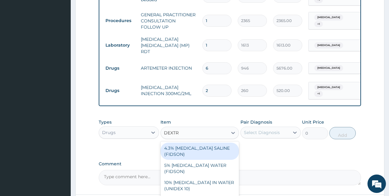
scroll to position [299, 0]
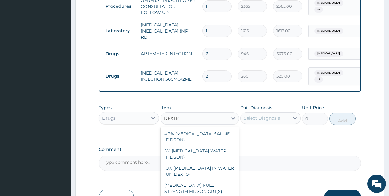
type input "1774"
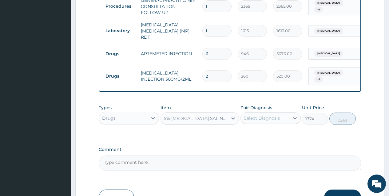
drag, startPoint x: 258, startPoint y: 110, endPoint x: 254, endPoint y: 116, distance: 7.4
click at [257, 115] on div "Select Diagnosis" at bounding box center [262, 118] width 36 height 6
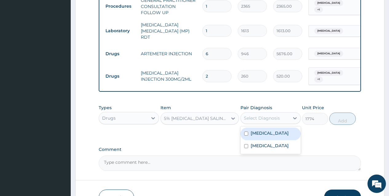
drag, startPoint x: 246, startPoint y: 127, endPoint x: 245, endPoint y: 138, distance: 10.5
click at [246, 132] on input "checkbox" at bounding box center [246, 134] width 4 height 4
checkbox input "true"
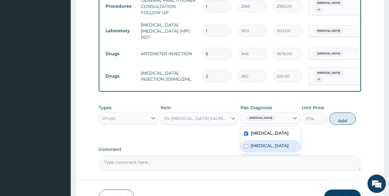
click at [245, 144] on input "checkbox" at bounding box center [246, 146] width 4 height 4
checkbox input "true"
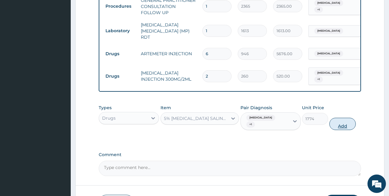
click at [340, 118] on button "Add" at bounding box center [342, 124] width 26 height 12
type input "0"
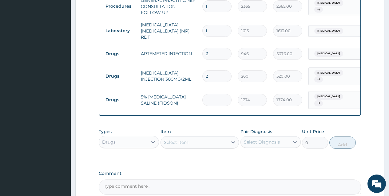
type input "0.00"
type input "2"
type input "3548.00"
type input "2"
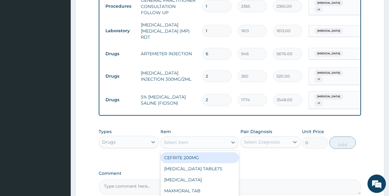
click at [198, 138] on div "Select Item" at bounding box center [194, 143] width 67 height 10
type input "AMOX"
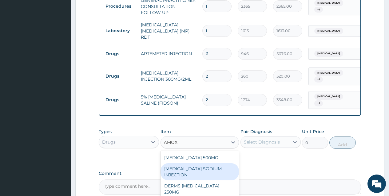
click at [189, 163] on div "AMOXICILLIN SODIUM INJECTION" at bounding box center [199, 171] width 79 height 17
type input "591"
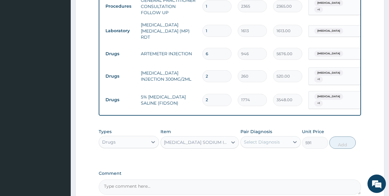
click at [256, 139] on div "Select Diagnosis" at bounding box center [262, 142] width 36 height 6
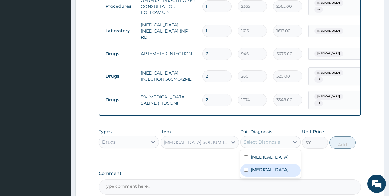
click at [244, 168] on input "checkbox" at bounding box center [246, 170] width 4 height 4
checkbox input "true"
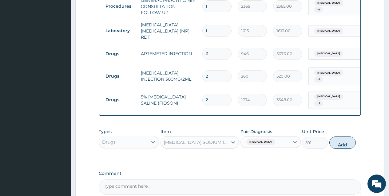
click at [344, 137] on button "Add" at bounding box center [342, 143] width 26 height 12
type input "0"
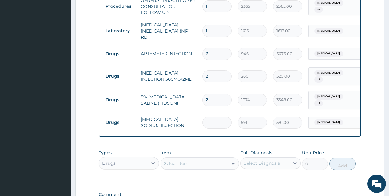
type input "0.00"
type input "4"
type input "2364.00"
type input "4"
click at [176, 161] on div "Select Item" at bounding box center [176, 164] width 25 height 6
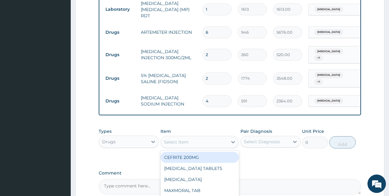
scroll to position [329, 0]
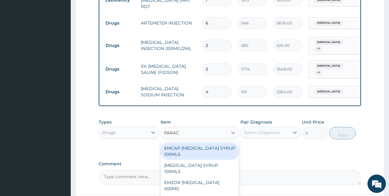
type input "PARACE"
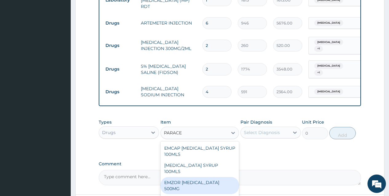
drag, startPoint x: 199, startPoint y: 165, endPoint x: 237, endPoint y: 144, distance: 43.8
click at [200, 177] on div "EMZOR PARACETAMOL 500MG" at bounding box center [199, 185] width 79 height 17
type input "24"
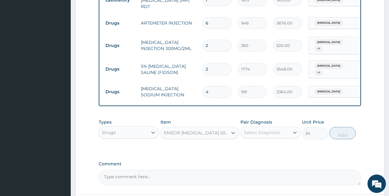
click at [263, 130] on div "Select Diagnosis" at bounding box center [262, 133] width 36 height 6
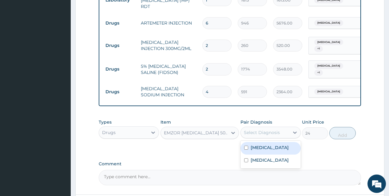
click at [248, 146] on input "checkbox" at bounding box center [246, 148] width 4 height 4
checkbox input "true"
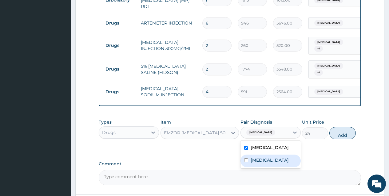
click at [246, 155] on div "Typhoid fever" at bounding box center [270, 161] width 60 height 13
checkbox input "true"
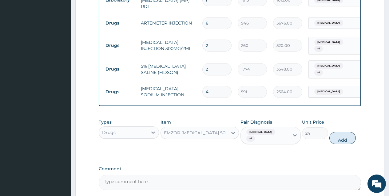
click at [334, 132] on button "Add" at bounding box center [342, 138] width 26 height 12
type input "0"
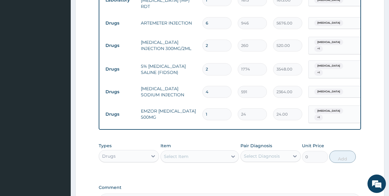
type input "18"
type input "432.00"
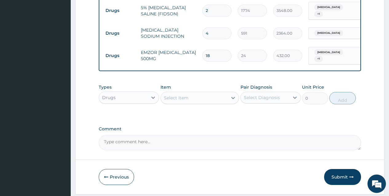
scroll to position [395, 0]
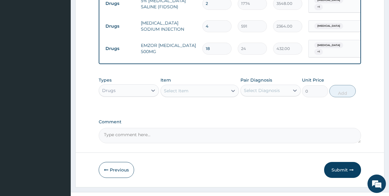
type input "18"
click at [180, 88] on div "Select Item" at bounding box center [176, 91] width 25 height 6
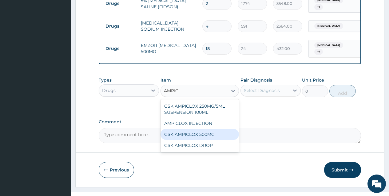
type input "AMPIC"
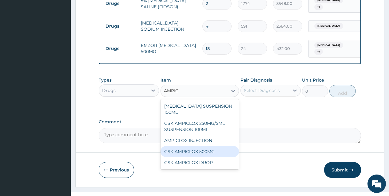
click at [197, 146] on div "GSK AMPICLOX 500MG" at bounding box center [199, 151] width 79 height 11
type input "89"
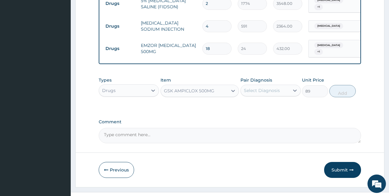
click at [260, 88] on div "Select Diagnosis" at bounding box center [262, 91] width 36 height 6
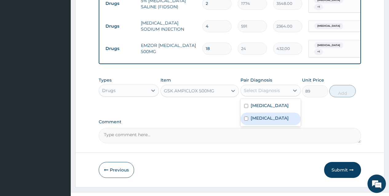
click at [248, 113] on div "Typhoid fever" at bounding box center [270, 119] width 60 height 13
checkbox input "true"
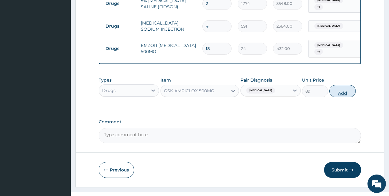
click at [339, 85] on button "Add" at bounding box center [342, 91] width 26 height 12
type input "0"
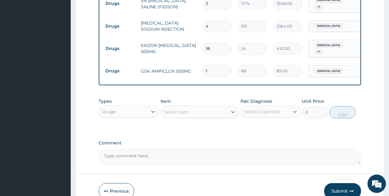
type input "15"
type input "1335.00"
type input "15"
click at [197, 107] on div "Select Item" at bounding box center [194, 112] width 67 height 10
type input "G"
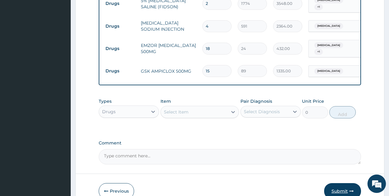
click at [343, 183] on button "Submit" at bounding box center [342, 191] width 37 height 16
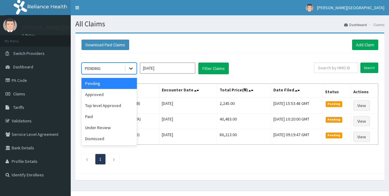
click at [130, 69] on icon at bounding box center [131, 69] width 4 height 2
click at [102, 130] on div "Under Review" at bounding box center [108, 127] width 55 height 11
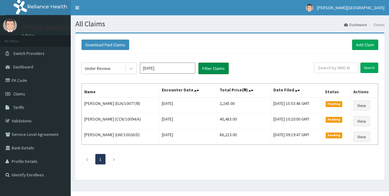
click at [224, 67] on button "Filter Claims" at bounding box center [213, 69] width 30 height 12
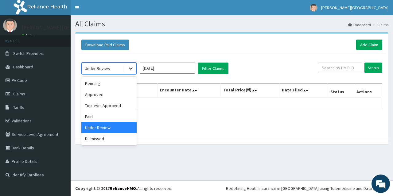
click at [130, 69] on icon at bounding box center [131, 69] width 4 height 2
click at [109, 95] on div "Approved" at bounding box center [108, 94] width 55 height 11
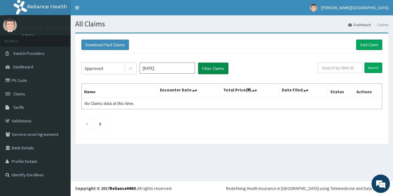
click at [208, 70] on button "Filter Claims" at bounding box center [213, 69] width 30 height 12
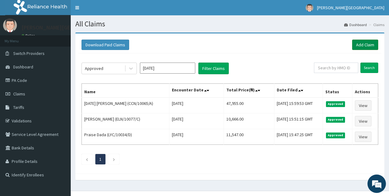
click at [366, 41] on link "Add Claim" at bounding box center [365, 45] width 26 height 10
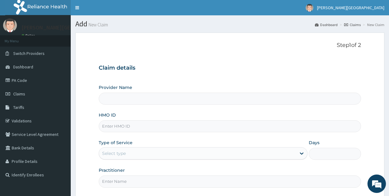
type input "Dee Goodnews Hospital"
click at [116, 129] on input "HMO ID" at bounding box center [230, 126] width 262 height 12
type input "ARG/10028/B"
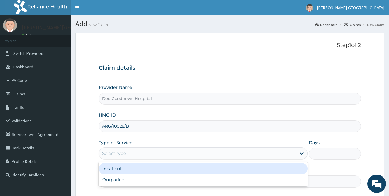
click at [113, 155] on div "Select type" at bounding box center [114, 154] width 24 height 6
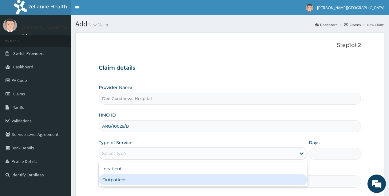
click at [115, 180] on div "Outpatient" at bounding box center [203, 180] width 209 height 11
type input "1"
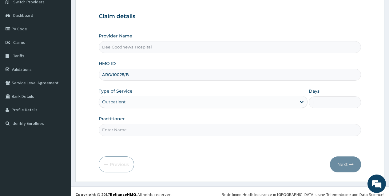
scroll to position [58, 0]
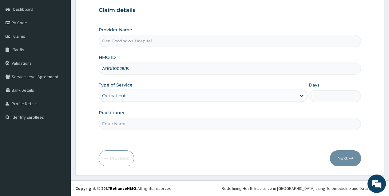
click at [120, 127] on input "Practitioner" at bounding box center [230, 124] width 262 height 12
type input "[PERSON_NAME]"
click at [345, 160] on button "Next" at bounding box center [345, 159] width 31 height 16
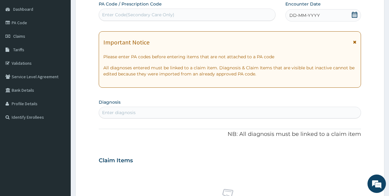
click at [116, 13] on div "Enter Code(Secondary Care Only)" at bounding box center [138, 15] width 72 height 6
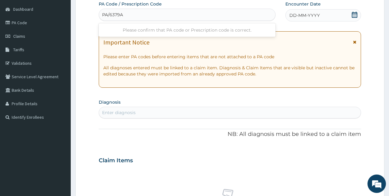
type input "PA/6379A1"
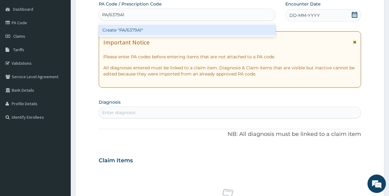
click at [122, 28] on div "Create "PA/6379A1"" at bounding box center [187, 30] width 176 height 11
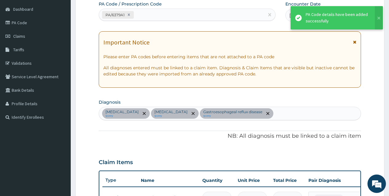
scroll to position [200, 0]
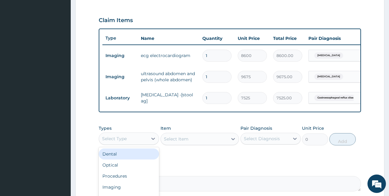
click at [116, 142] on div "Select Type" at bounding box center [114, 139] width 25 height 6
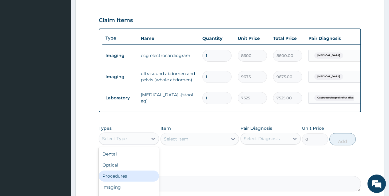
scroll to position [21, 0]
